Goal: Task Accomplishment & Management: Manage account settings

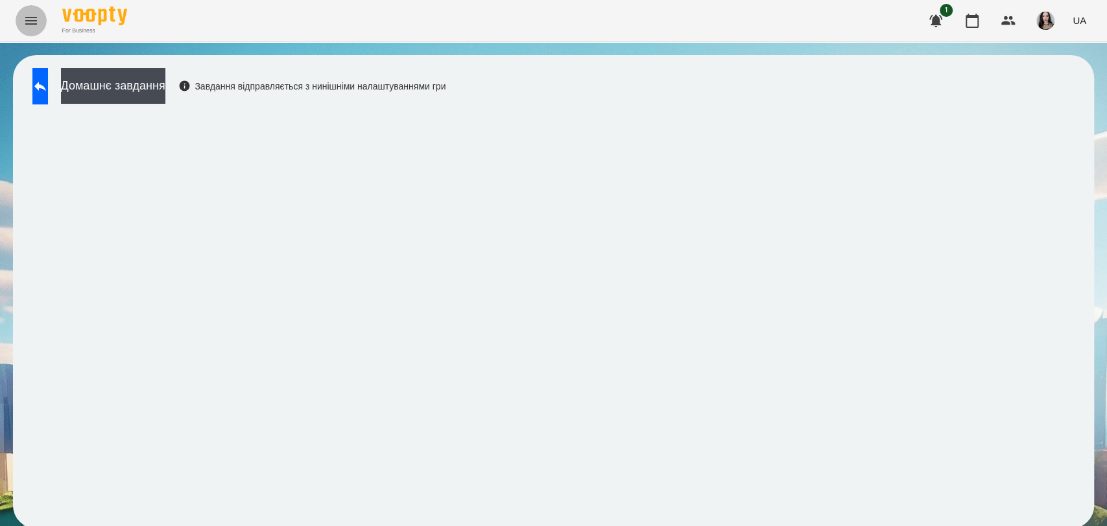
click at [35, 29] on button "Menu" at bounding box center [31, 20] width 31 height 31
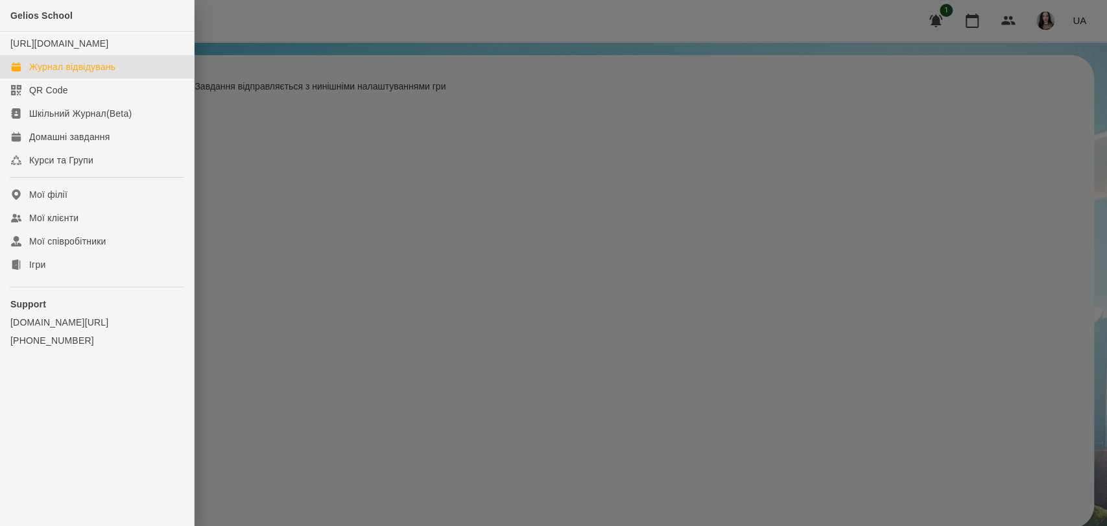
click at [83, 73] on div "Журнал відвідувань" at bounding box center [72, 66] width 86 height 13
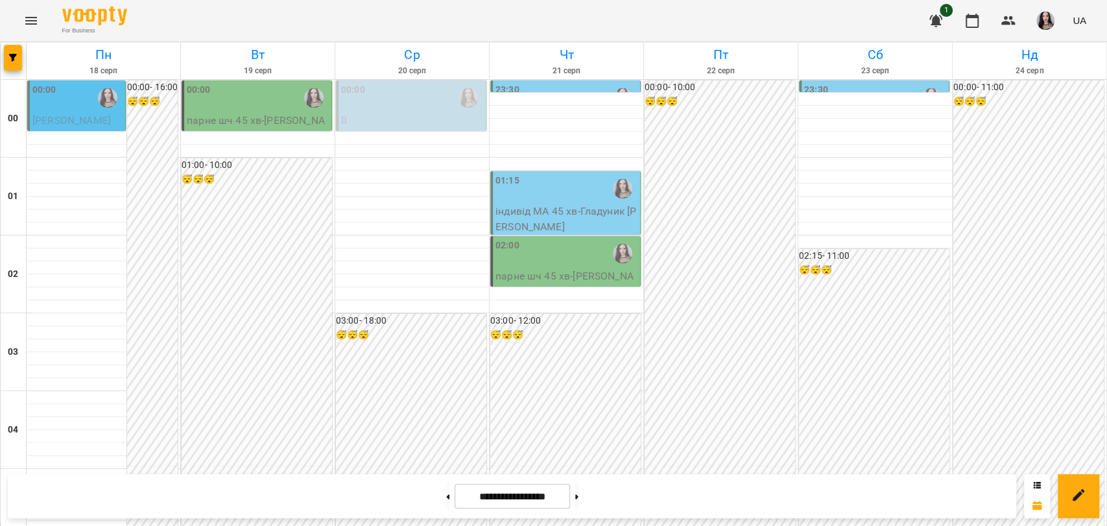
click at [80, 104] on div "00:00" at bounding box center [77, 98] width 90 height 30
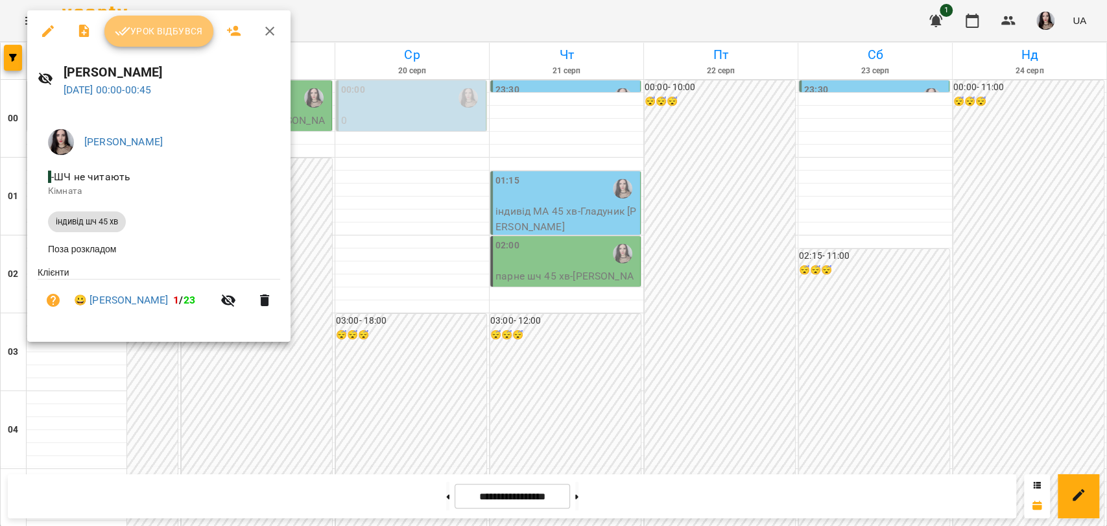
click at [135, 34] on span "Урок відбувся" at bounding box center [159, 31] width 88 height 16
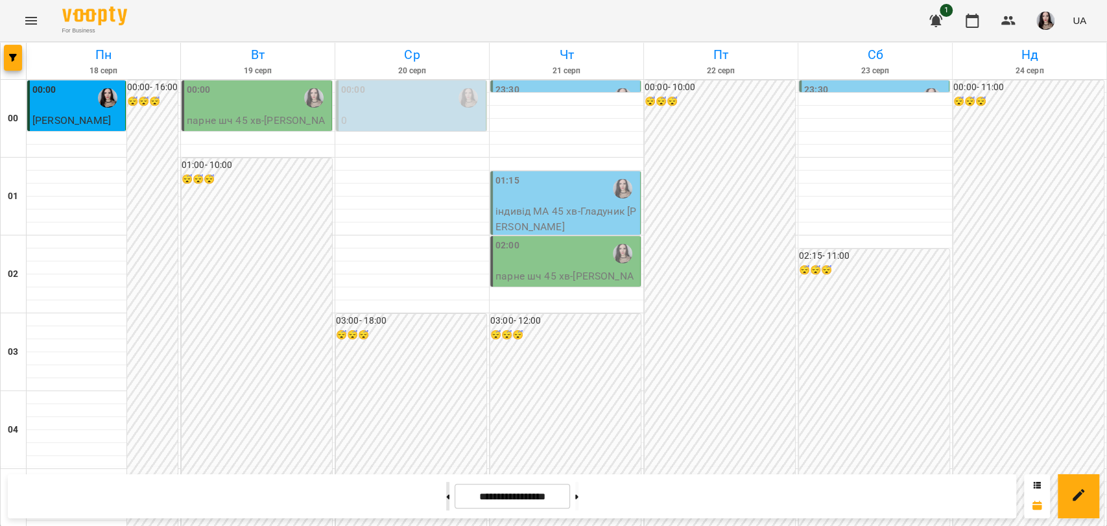
click at [446, 504] on button at bounding box center [447, 496] width 3 height 29
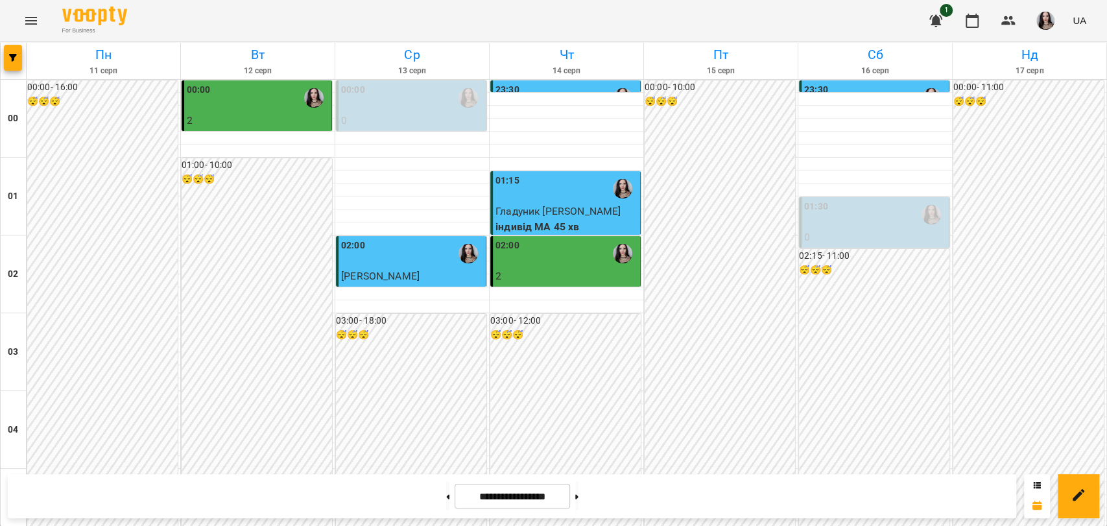
scroll to position [1480, 0]
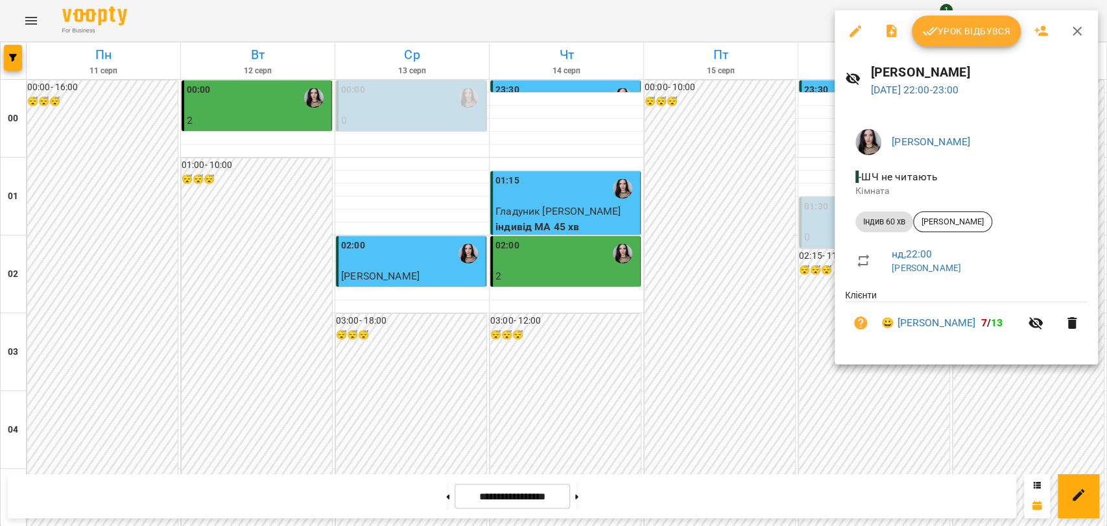
click at [966, 434] on div at bounding box center [553, 263] width 1107 height 526
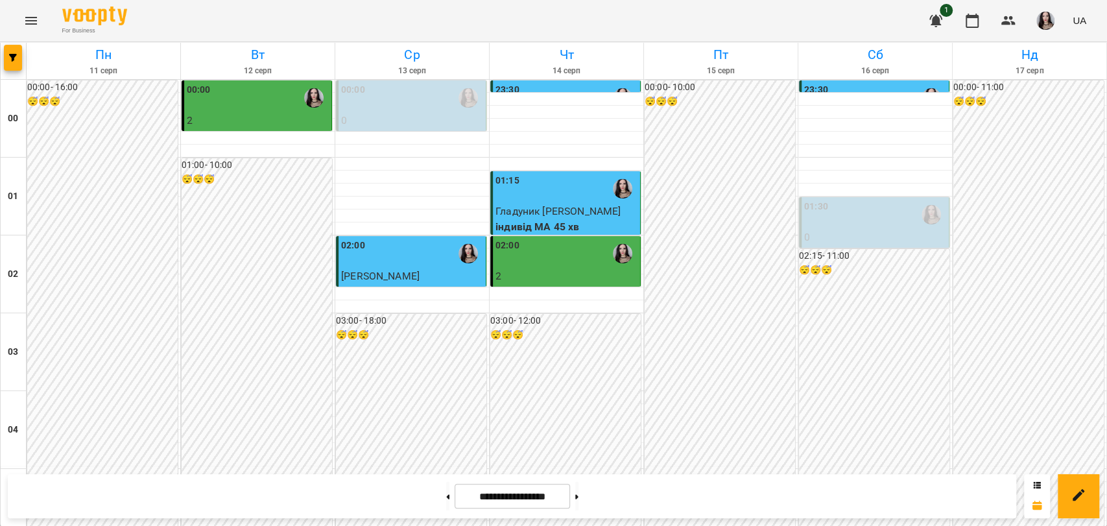
drag, startPoint x: 1095, startPoint y: 437, endPoint x: 1106, endPoint y: 437, distance: 11.0
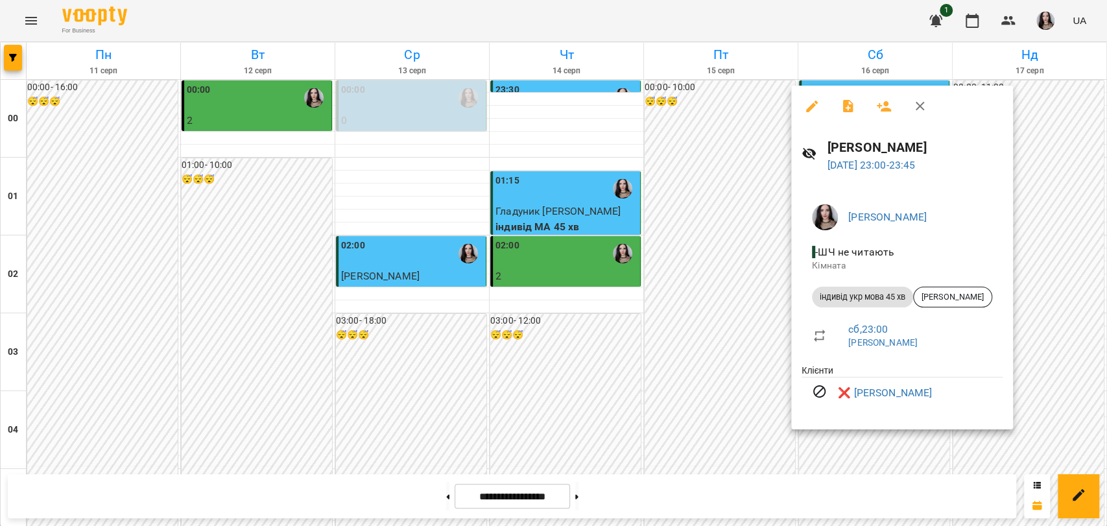
click at [1022, 442] on div at bounding box center [553, 263] width 1107 height 526
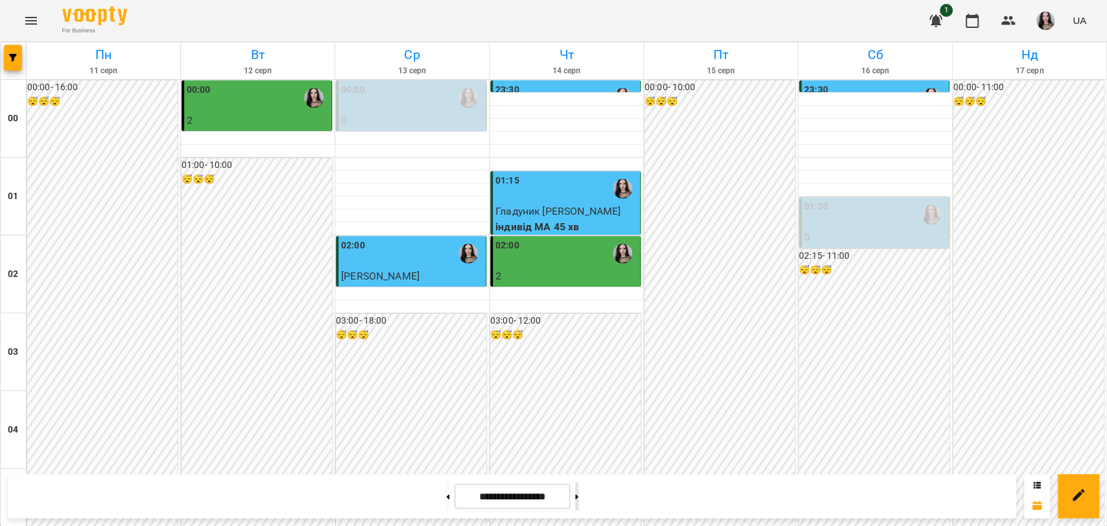
click at [578, 503] on button at bounding box center [576, 496] width 3 height 29
type input "**********"
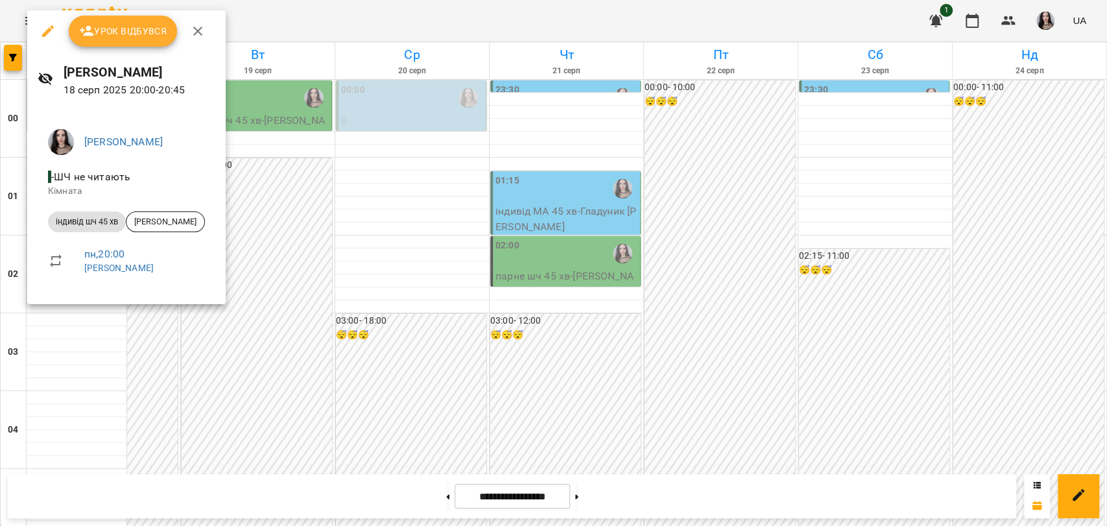
click at [278, 286] on div at bounding box center [553, 263] width 1107 height 526
